Goal: Contribute content: Add original content to the website for others to see

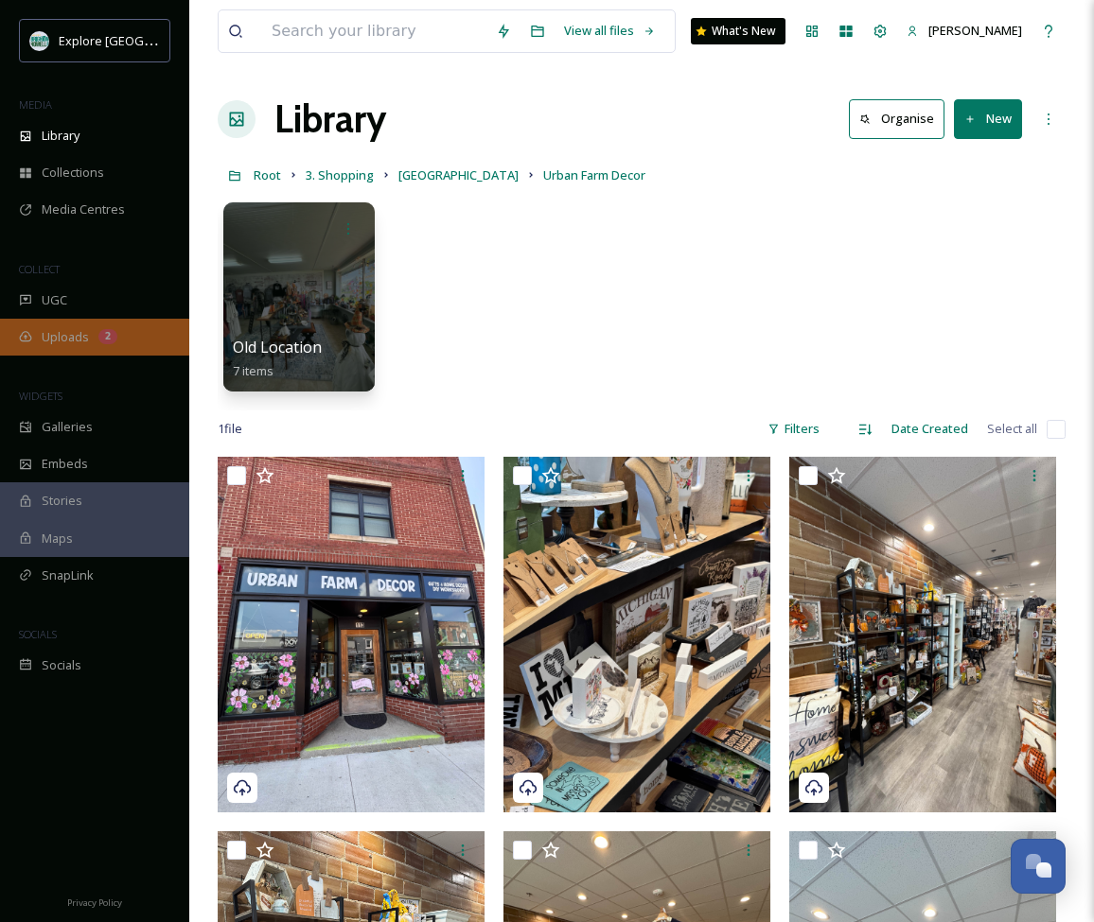
click at [53, 336] on span "Uploads" at bounding box center [65, 337] width 47 height 18
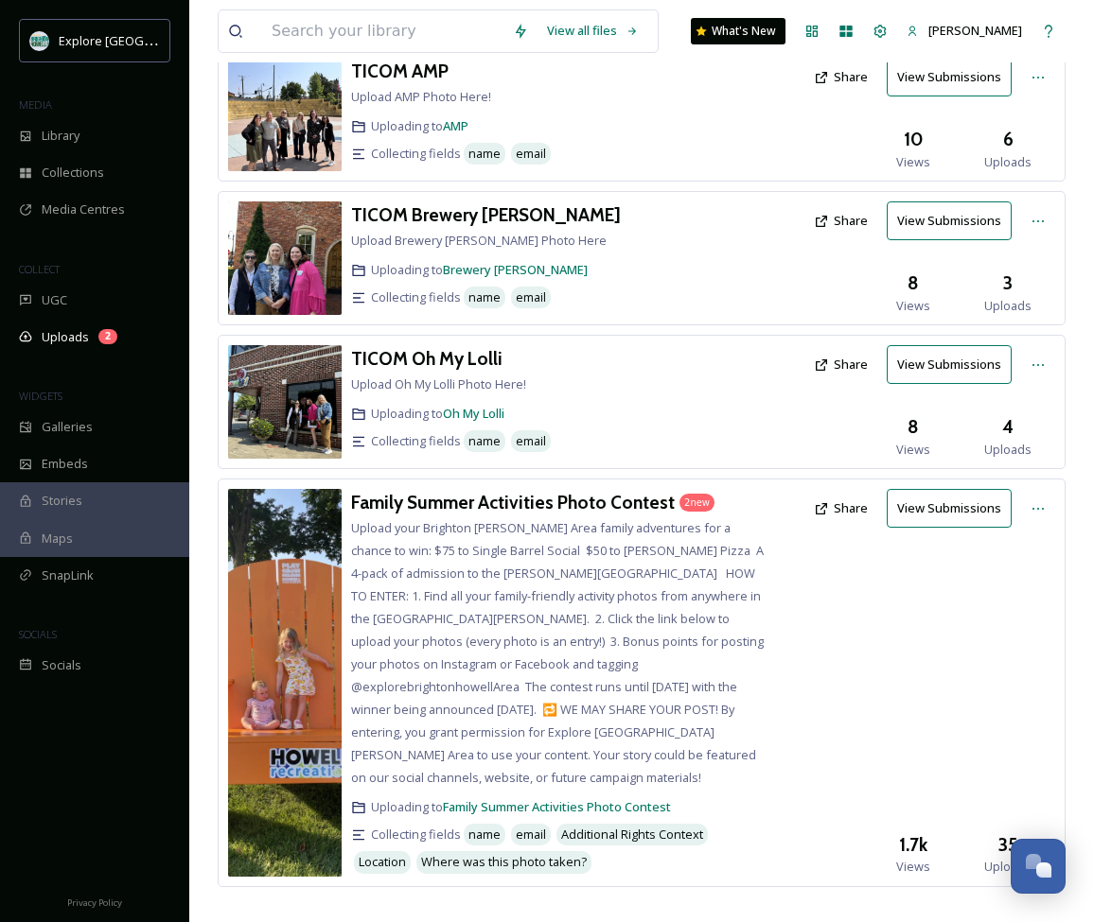
scroll to position [575, 0]
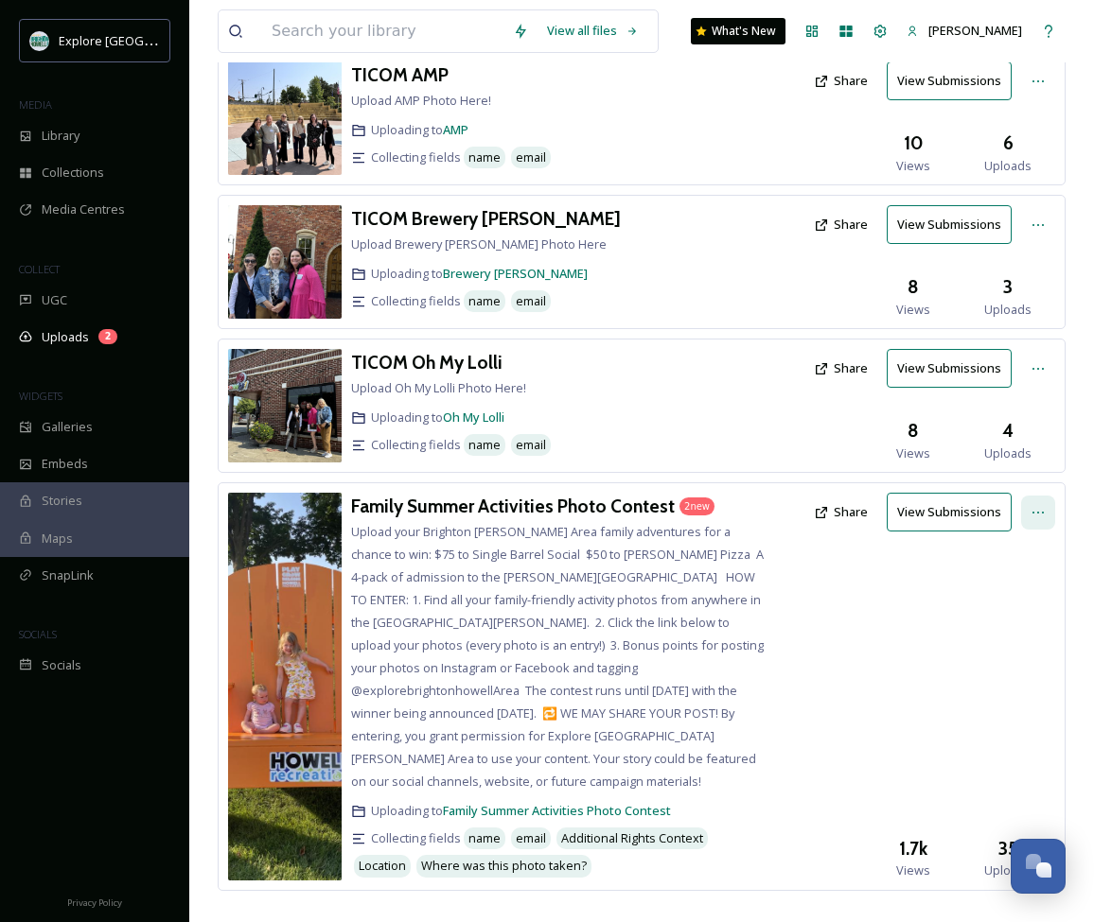
click at [1029, 504] on div at bounding box center [1038, 513] width 34 height 34
click at [652, 506] on h3 "Family Summer Activities Photo Contest" at bounding box center [513, 506] width 324 height 23
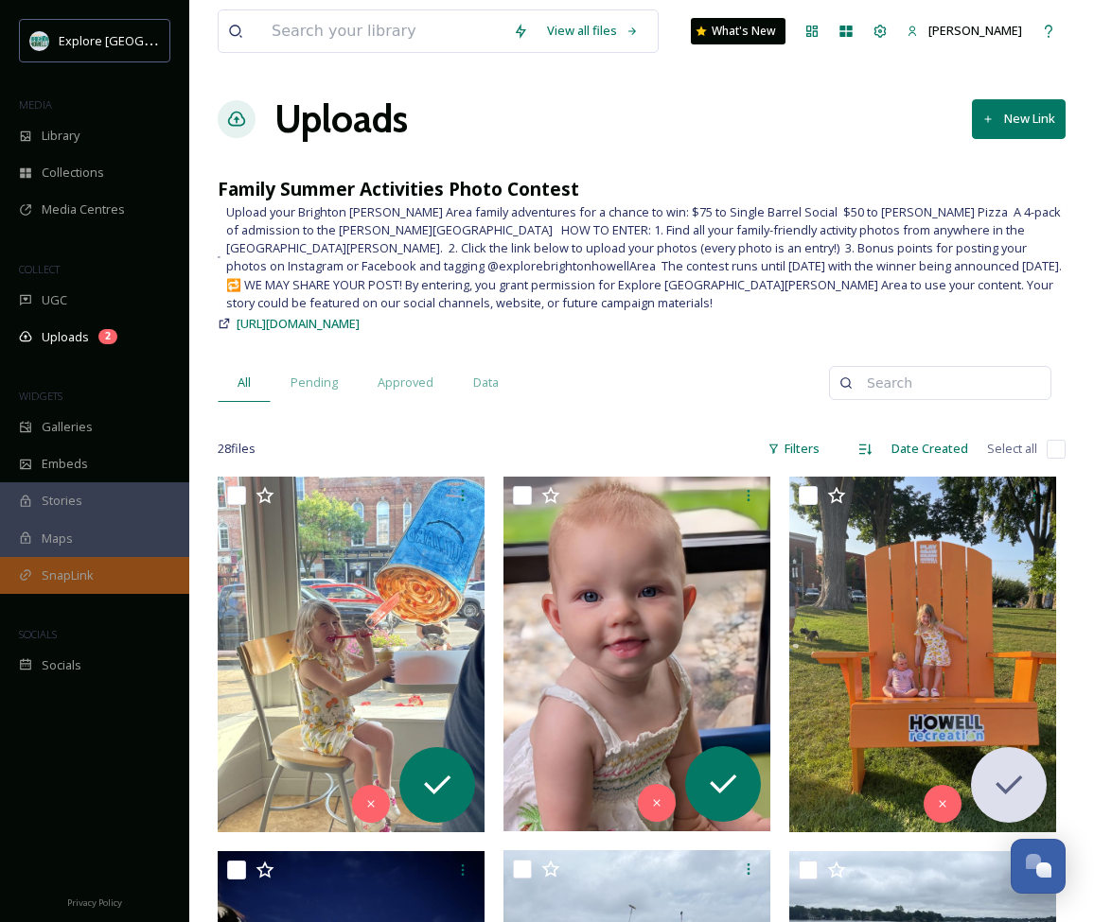
click at [77, 570] on span "SnapLink" at bounding box center [68, 576] width 52 height 18
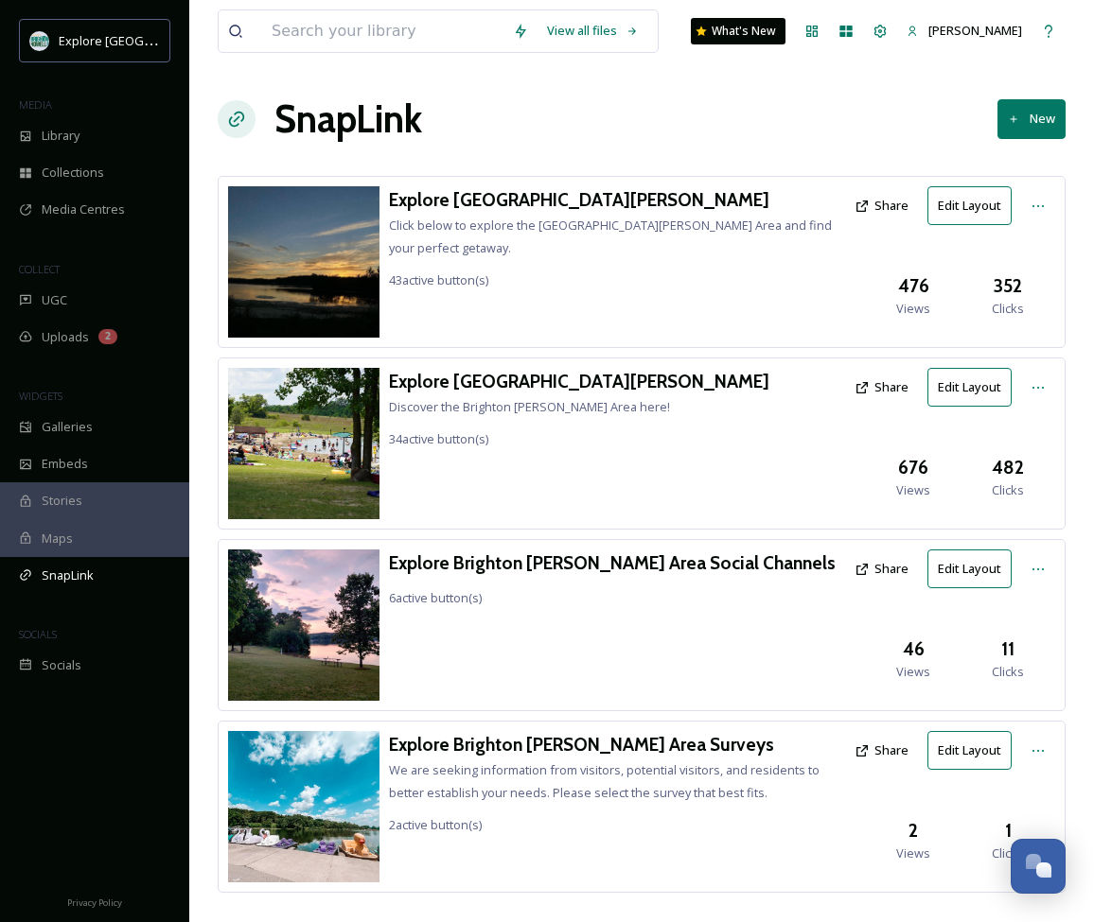
click at [503, 198] on h3 "Explore [GEOGRAPHIC_DATA][PERSON_NAME]" at bounding box center [617, 199] width 456 height 27
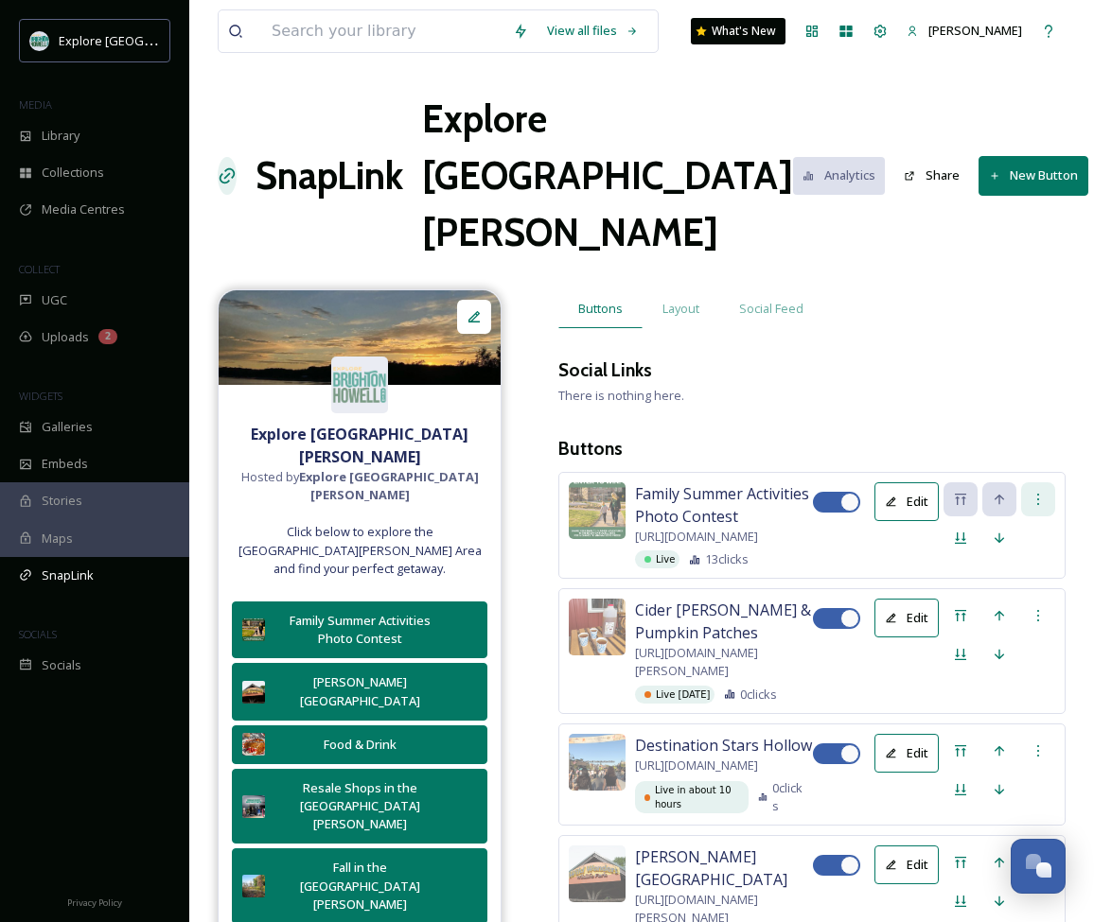
click at [1041, 492] on icon at bounding box center [1037, 499] width 15 height 15
click at [983, 579] on div "Delete Button" at bounding box center [1004, 597] width 97 height 37
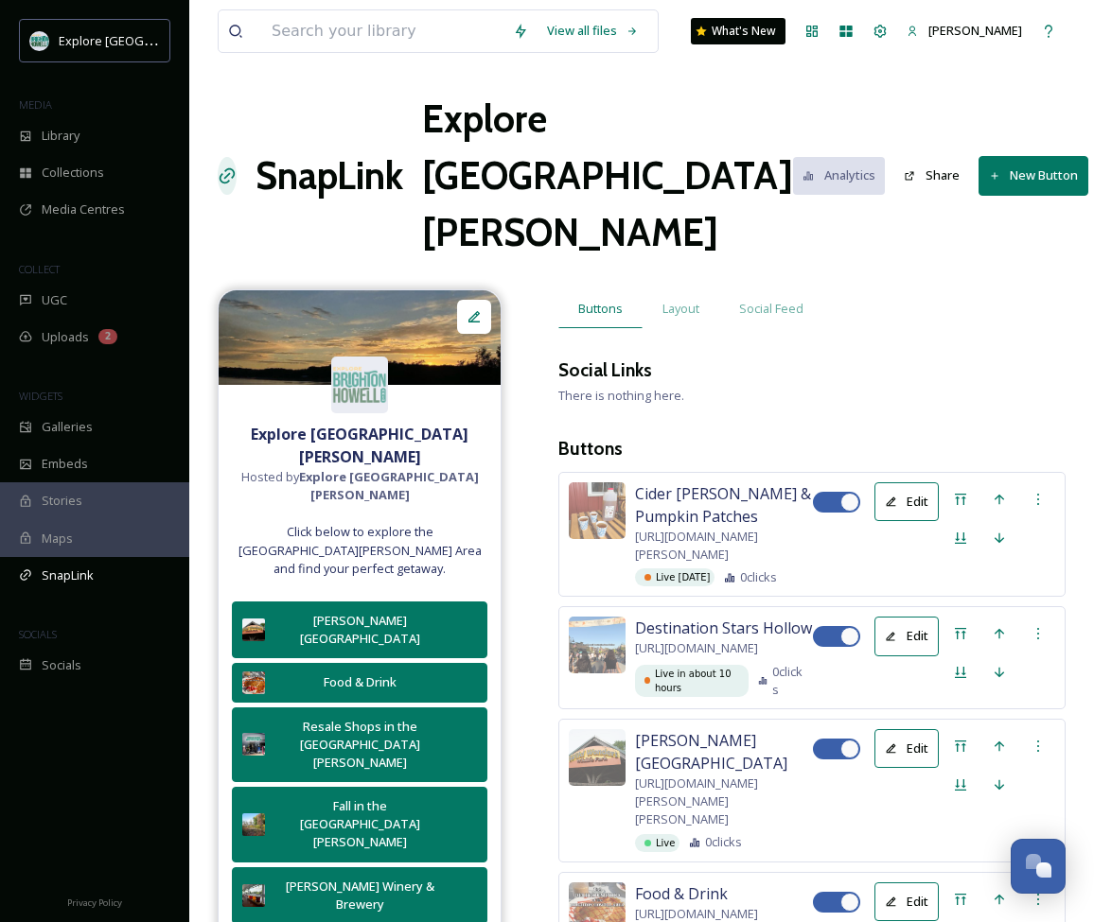
click at [374, 157] on h1 "SnapLink" at bounding box center [329, 176] width 148 height 57
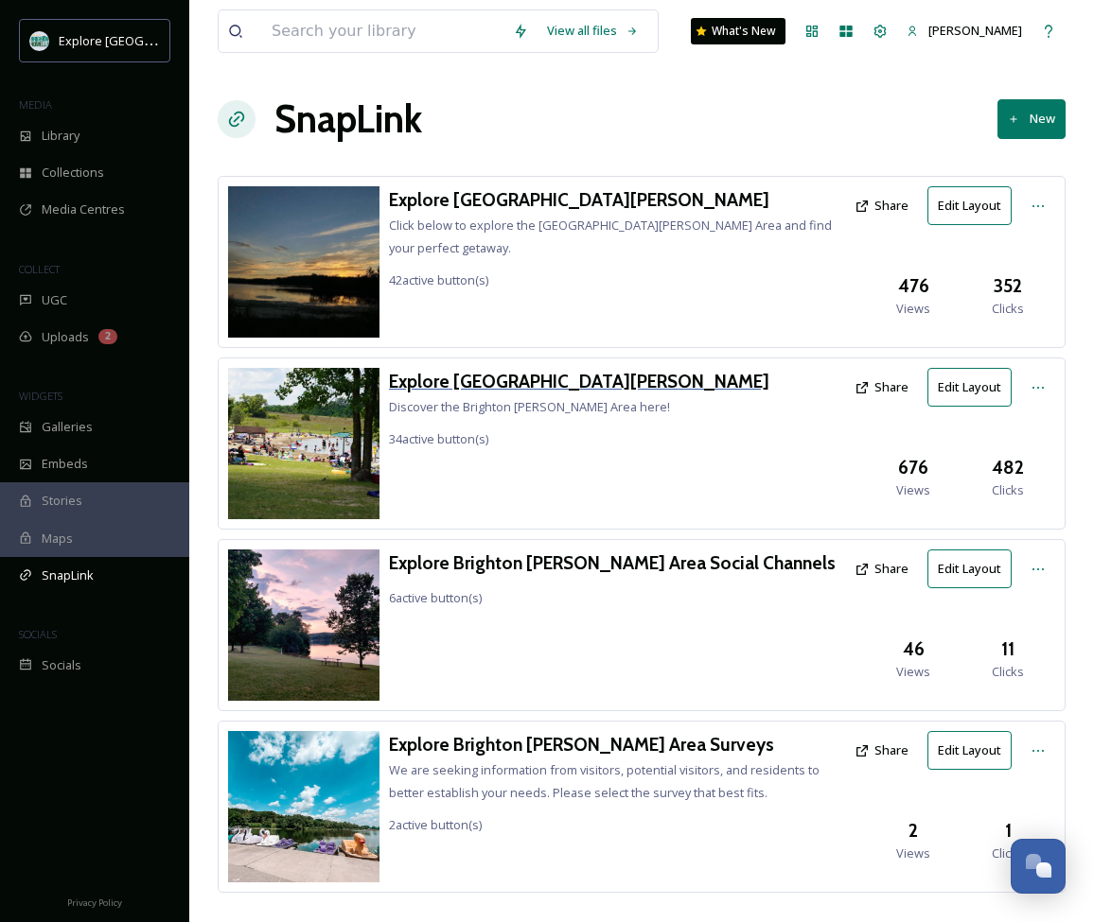
click at [497, 387] on h3 "Explore [GEOGRAPHIC_DATA][PERSON_NAME]" at bounding box center [579, 381] width 380 height 27
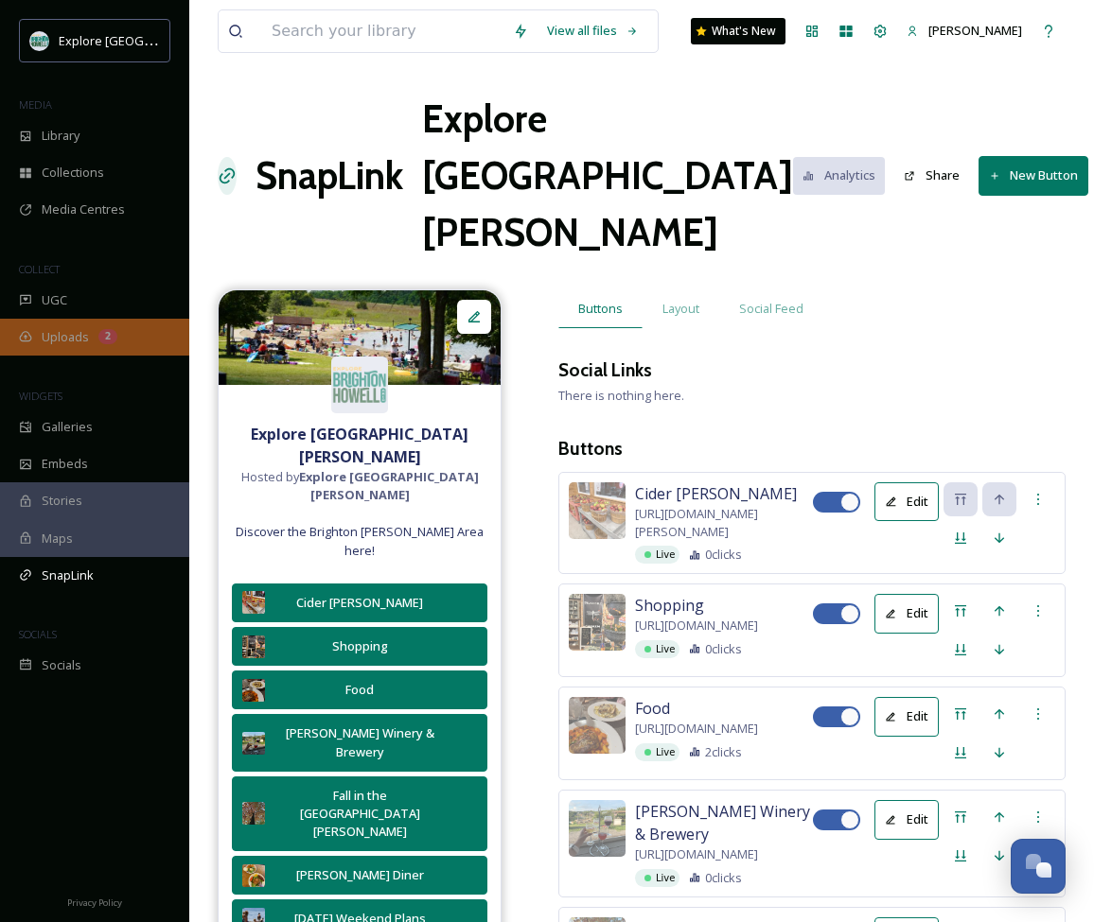
click at [50, 340] on span "Uploads" at bounding box center [65, 337] width 47 height 18
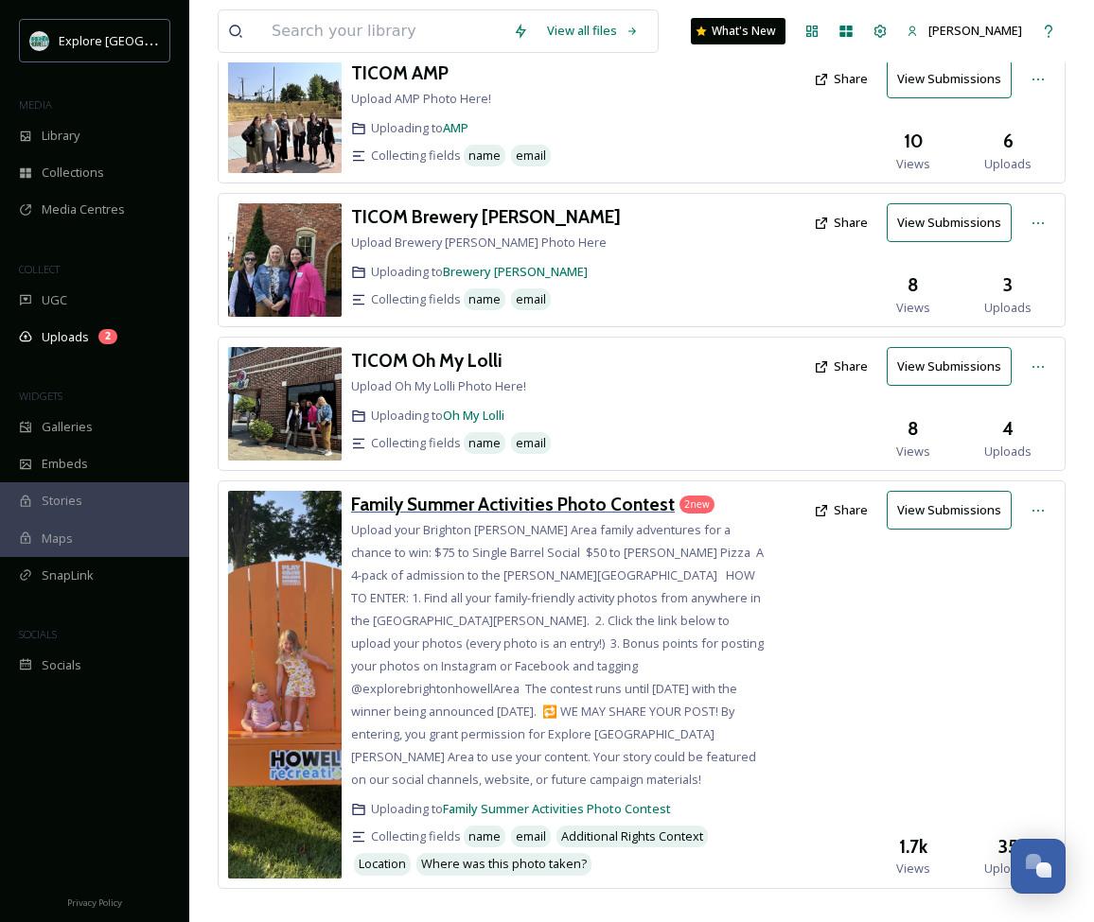
scroll to position [575, 0]
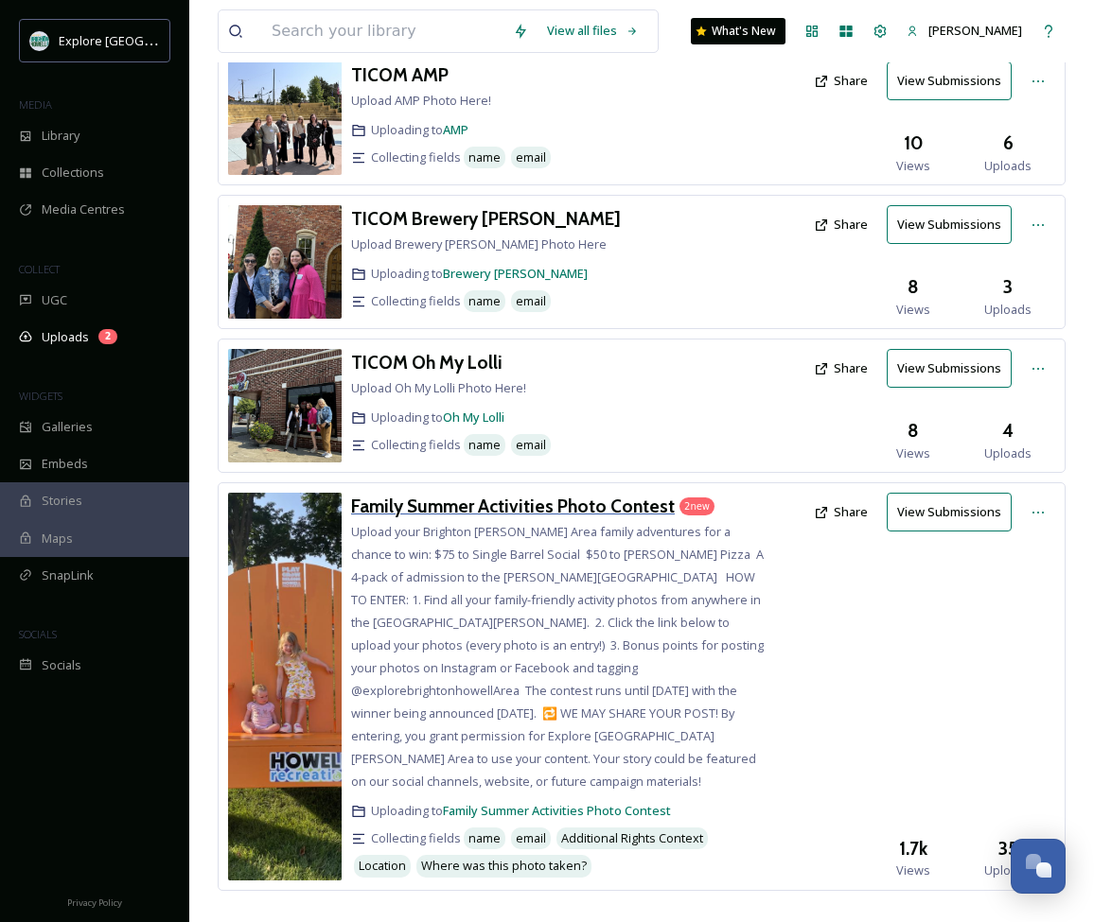
click at [466, 504] on h3 "Family Summer Activities Photo Contest" at bounding box center [513, 506] width 324 height 23
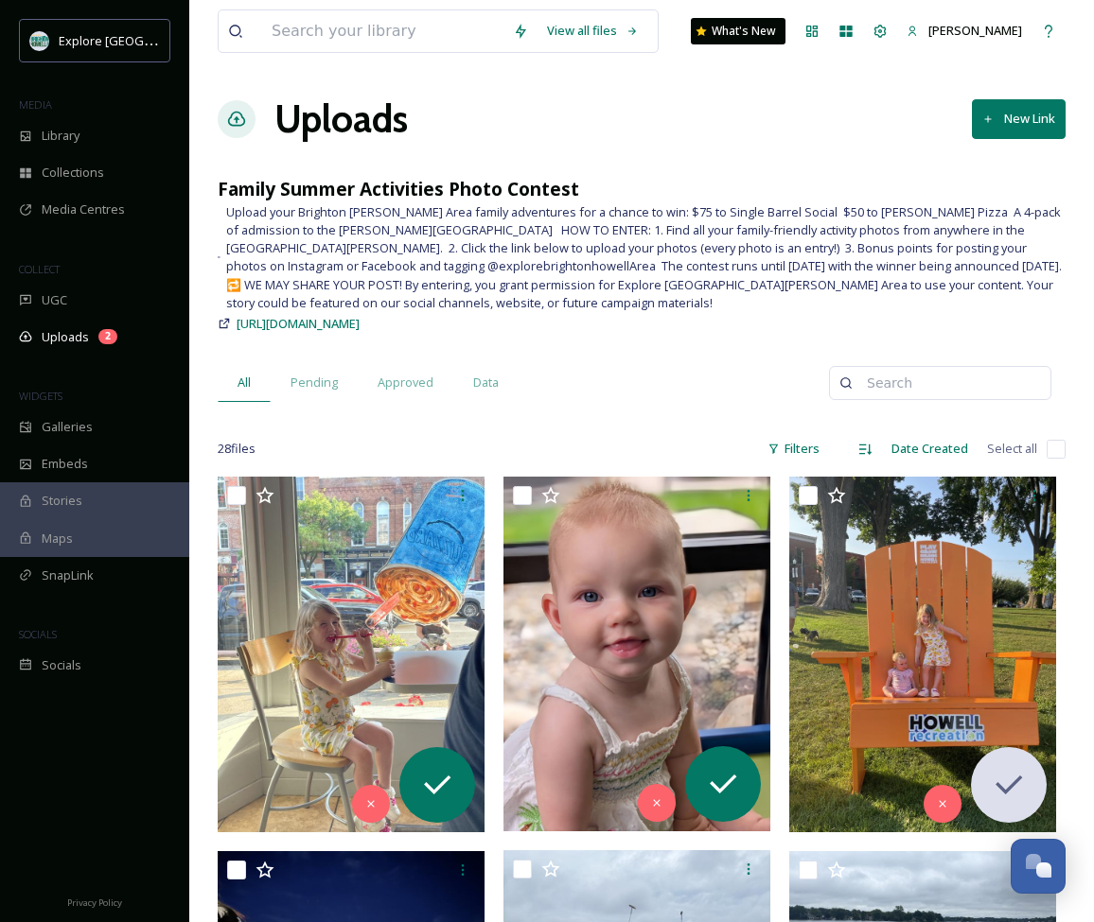
click at [455, 238] on span "Upload your Brighton [PERSON_NAME] Area family adventures for a chance to win: …" at bounding box center [645, 257] width 839 height 109
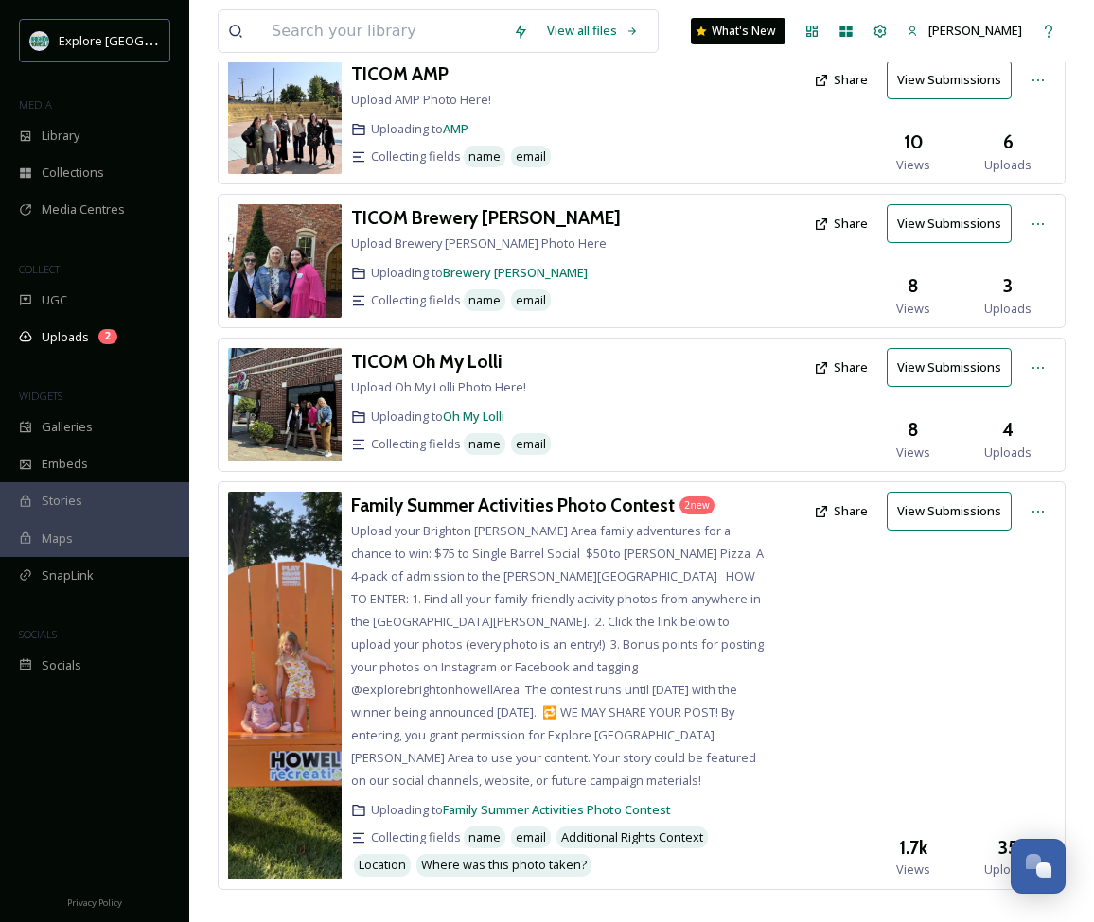
scroll to position [575, 0]
click at [1031, 514] on icon at bounding box center [1037, 512] width 15 height 15
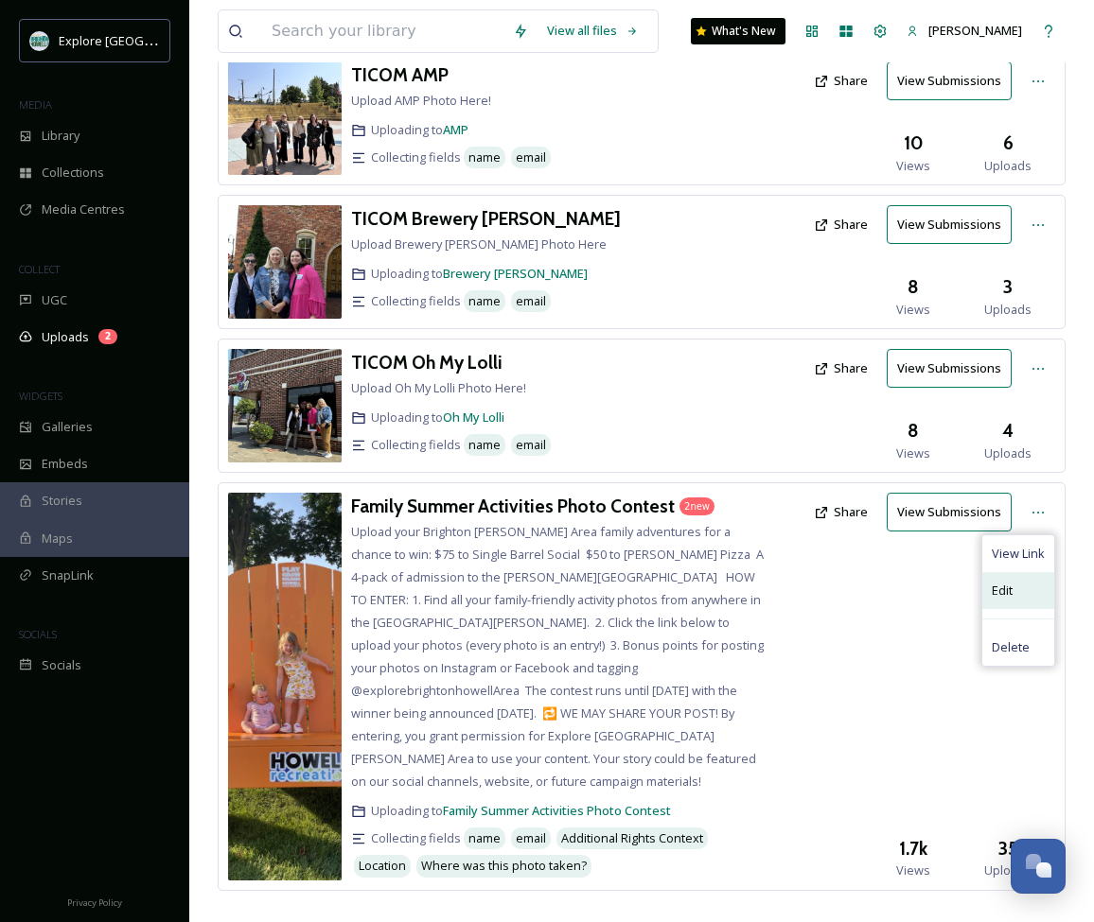
click at [1024, 578] on div "Edit" at bounding box center [1018, 590] width 72 height 37
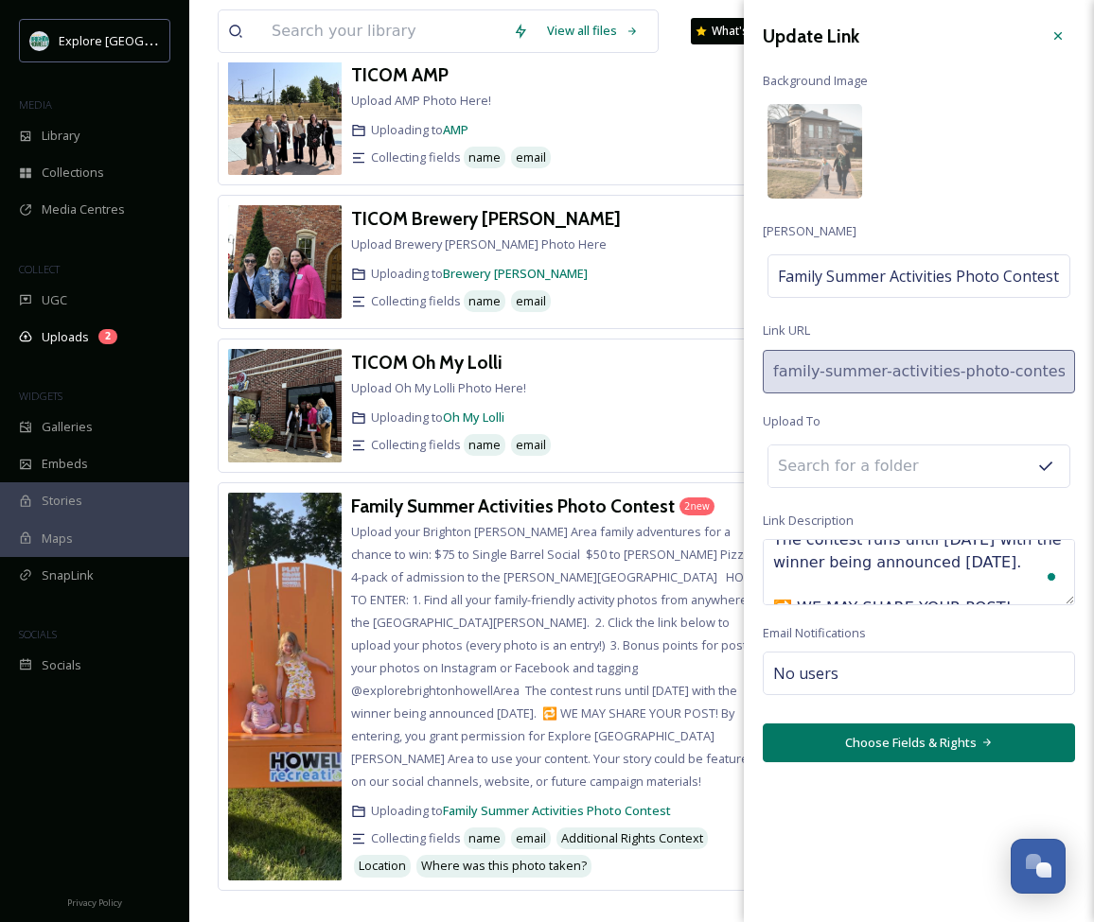
scroll to position [0, 0]
drag, startPoint x: 771, startPoint y: 553, endPoint x: 1006, endPoint y: 650, distance: 254.5
click at [1006, 650] on div "Update Link Background Image [PERSON_NAME] Family Summer Activities Photo Conte…" at bounding box center [919, 390] width 350 height 781
type textarea "**THIS CONTEST HAS CLOSED** . . Upload your Brighton [PERSON_NAME] Area family …"
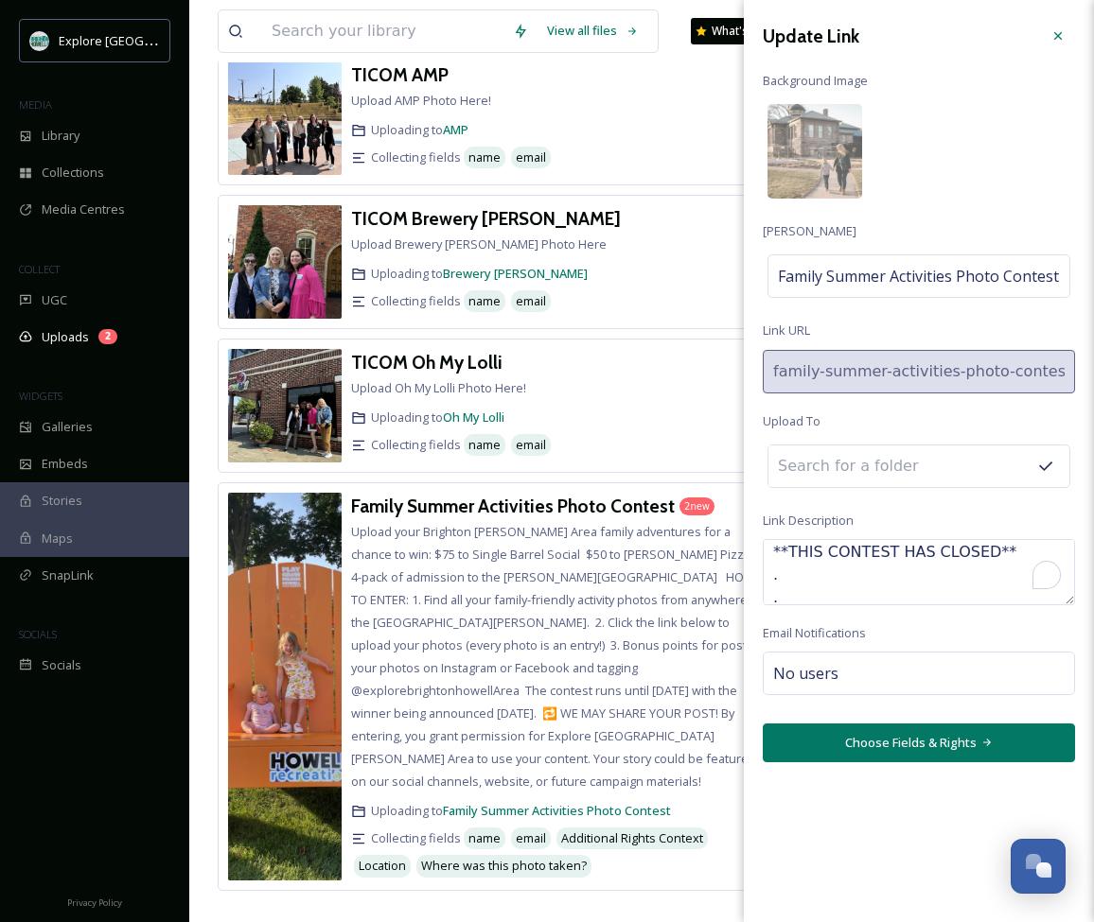
click at [841, 738] on button "Choose Fields & Rights" at bounding box center [918, 743] width 312 height 39
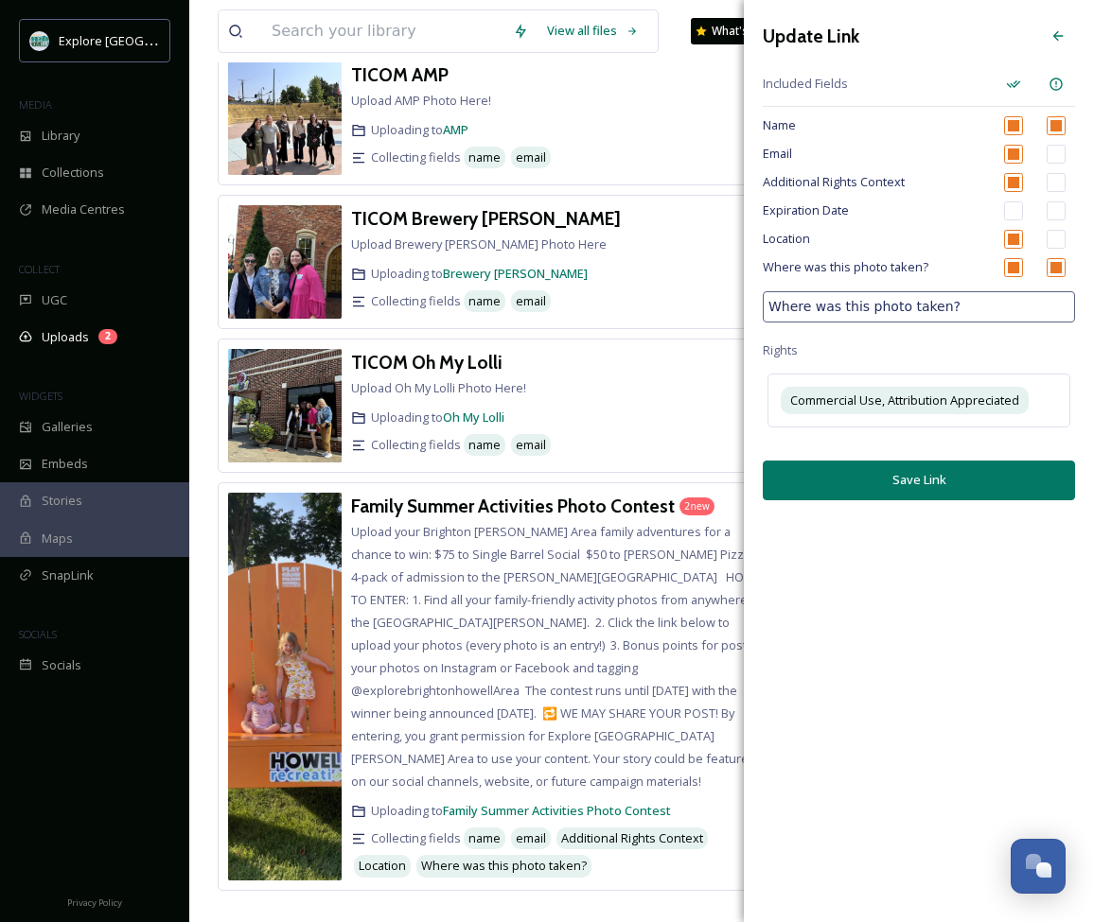
click at [892, 498] on div "Update Link Included Fields Name Email Additional Rights Context Expiration Dat…" at bounding box center [919, 259] width 350 height 519
click at [887, 482] on button "Save Link" at bounding box center [918, 480] width 312 height 39
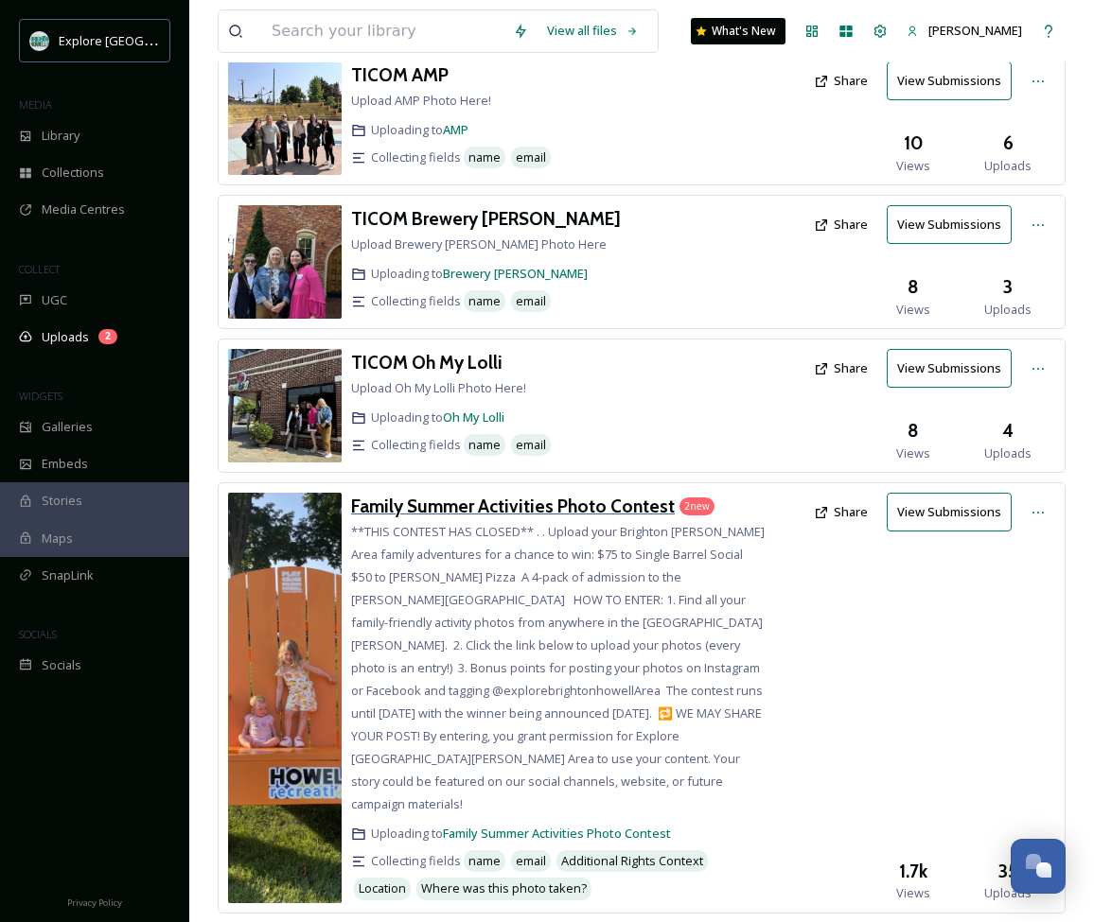
click at [587, 502] on h3 "Family Summer Activities Photo Contest" at bounding box center [513, 506] width 324 height 23
